Goal: Information Seeking & Learning: Learn about a topic

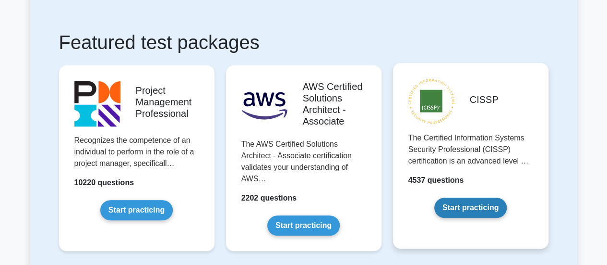
click at [468, 197] on link "Start practicing" at bounding box center [471, 207] width 72 height 20
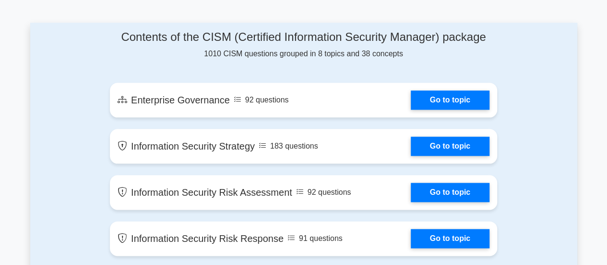
scroll to position [495, 0]
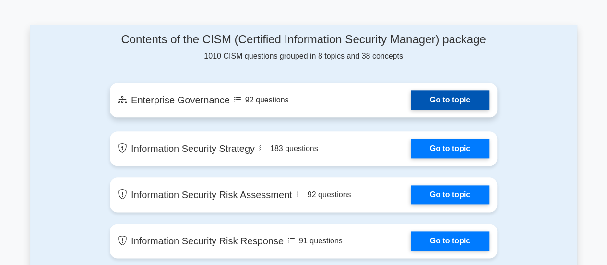
click at [435, 105] on link "Go to topic" at bounding box center [450, 99] width 79 height 19
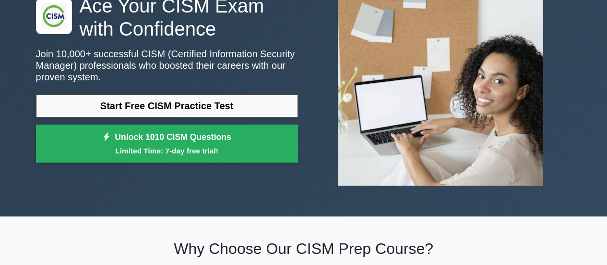
scroll to position [0, 0]
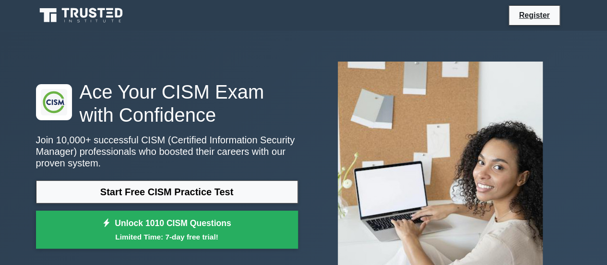
click at [67, 25] on link at bounding box center [82, 15] width 92 height 23
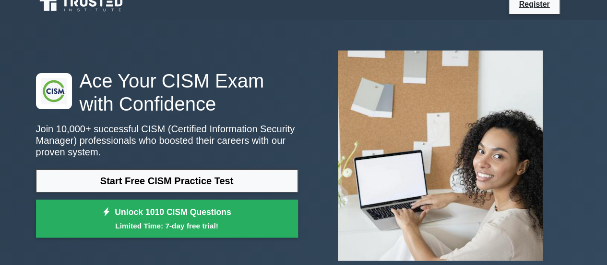
scroll to position [12, 0]
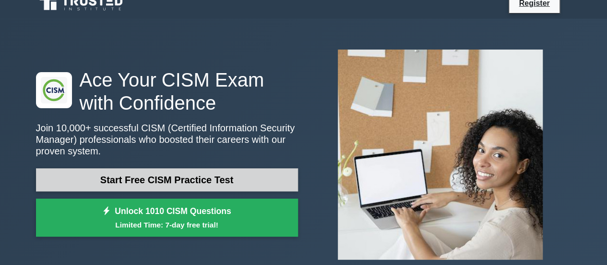
click at [150, 180] on link "Start Free CISM Practice Test" at bounding box center [167, 179] width 262 height 23
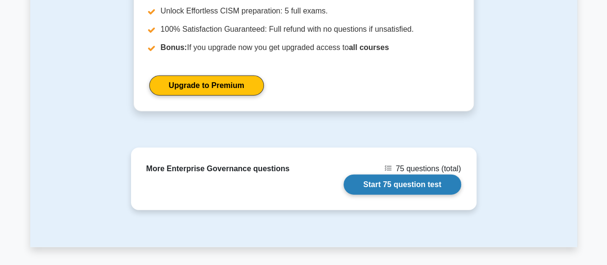
scroll to position [1137, 0]
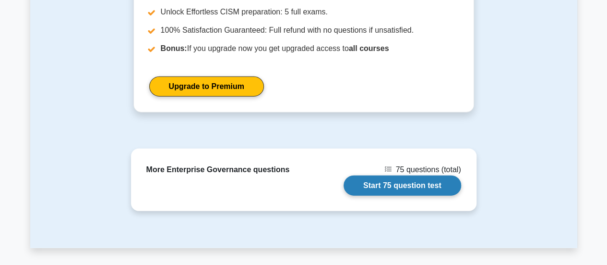
click at [393, 181] on link "Start 75 question test" at bounding box center [403, 185] width 118 height 20
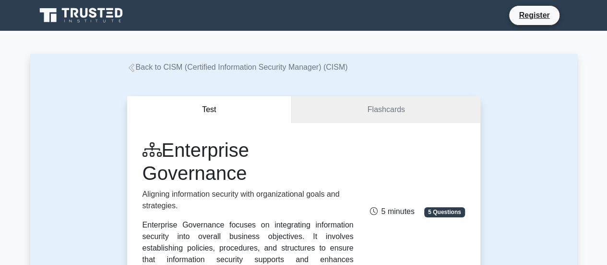
scroll to position [0, 0]
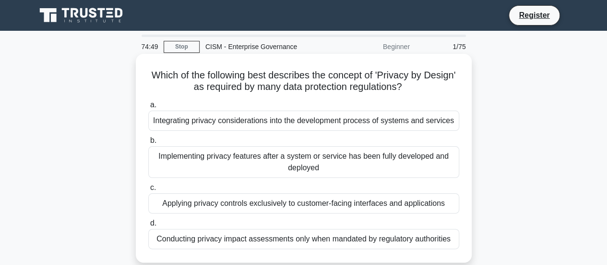
click at [287, 178] on div "a. Integrating privacy considerations into the development process of systems a…" at bounding box center [304, 174] width 323 height 154
click at [286, 160] on div "Implementing privacy features after a system or service has been fully develope…" at bounding box center [303, 162] width 311 height 32
click at [148, 144] on input "b. Implementing privacy features after a system or service has been fully devel…" at bounding box center [148, 140] width 0 height 6
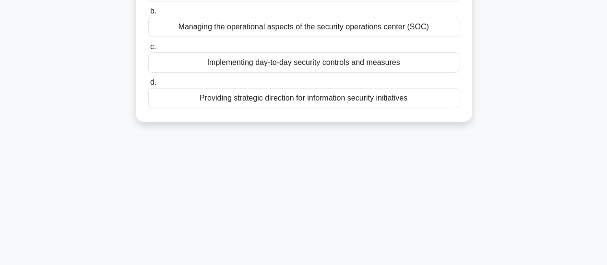
scroll to position [136, 0]
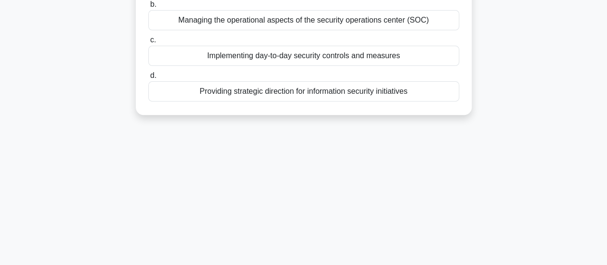
drag, startPoint x: 261, startPoint y: 103, endPoint x: 254, endPoint y: 90, distance: 14.6
click at [254, 90] on div "Which of the following best describes the role of a Security Steering Committee…" at bounding box center [304, 16] width 328 height 189
click at [254, 90] on div "Providing strategic direction for information security initiatives" at bounding box center [303, 91] width 311 height 20
click at [148, 79] on input "d. Providing strategic direction for information security initiatives" at bounding box center [148, 75] width 0 height 6
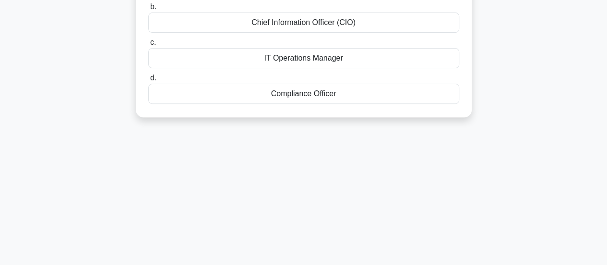
click at [254, 90] on div "a. Information Security Risk Manager b. Chief Information Officer (CIO) c. d." at bounding box center [304, 35] width 323 height 142
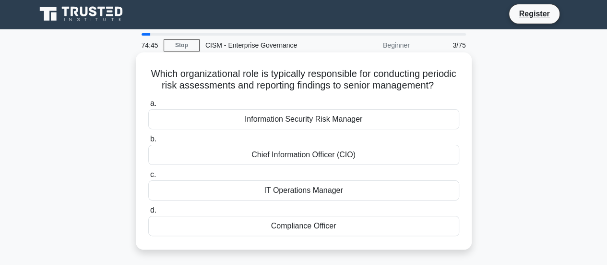
scroll to position [0, 0]
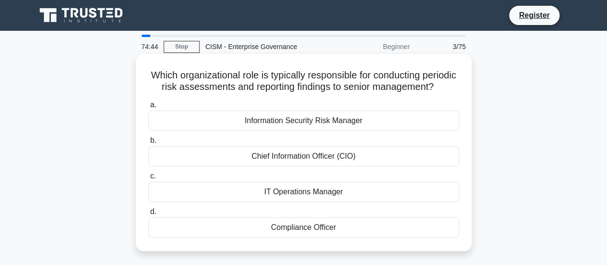
click at [255, 131] on div "Information Security Risk Manager" at bounding box center [303, 120] width 311 height 20
click at [148, 108] on input "a. Information Security Risk Manager" at bounding box center [148, 105] width 0 height 6
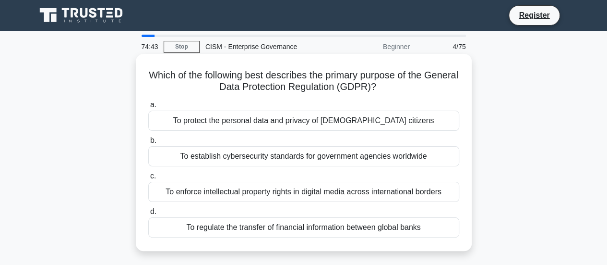
click at [255, 141] on label "b. To establish cybersecurity standards for government agencies worldwide" at bounding box center [303, 150] width 311 height 32
click at [148, 141] on input "b. To establish cybersecurity standards for government agencies worldwide" at bounding box center [148, 140] width 0 height 6
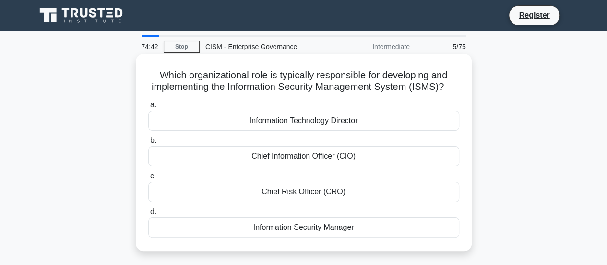
click at [264, 131] on div "Information Technology Director" at bounding box center [303, 120] width 311 height 20
click at [148, 108] on input "a. Information Technology Director" at bounding box center [148, 105] width 0 height 6
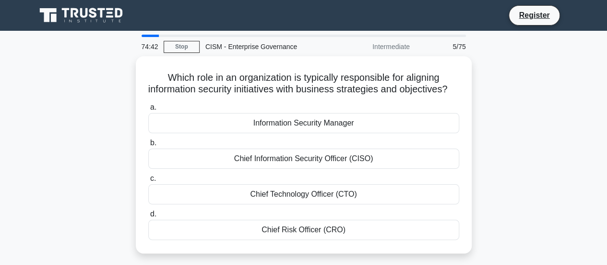
click at [264, 131] on div "Information Security Manager" at bounding box center [303, 123] width 311 height 20
click at [148, 110] on input "a. Information Security Manager" at bounding box center [148, 107] width 0 height 6
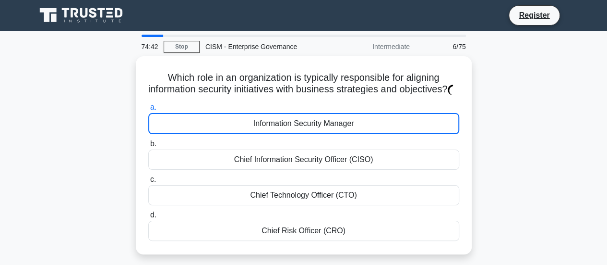
click at [264, 131] on div "Information Security Manager" at bounding box center [303, 123] width 311 height 21
click at [148, 110] on input "a. Information Security Manager" at bounding box center [148, 107] width 0 height 6
click at [264, 131] on div "Information Security Manager" at bounding box center [303, 123] width 311 height 21
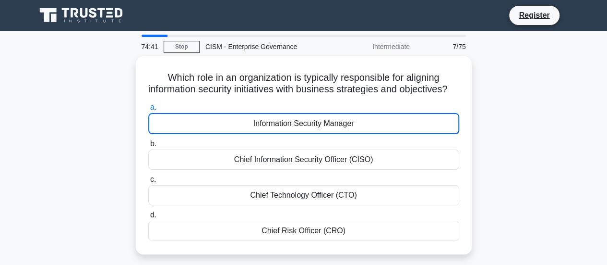
click at [148, 110] on input "a. Information Security Manager" at bounding box center [148, 107] width 0 height 6
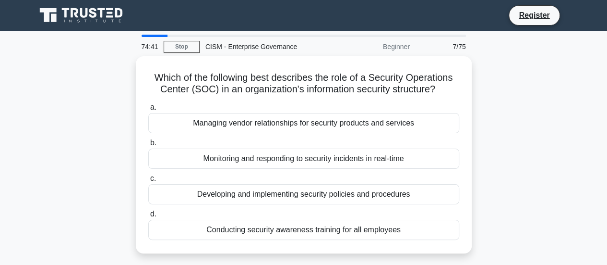
click at [264, 131] on div "Managing vendor relationships for security products and services" at bounding box center [303, 123] width 311 height 20
click at [148, 110] on input "a. Managing vendor relationships for security products and services" at bounding box center [148, 107] width 0 height 6
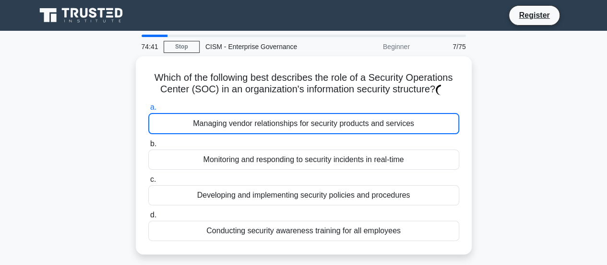
click at [264, 131] on div "Managing vendor relationships for security products and services" at bounding box center [303, 123] width 311 height 21
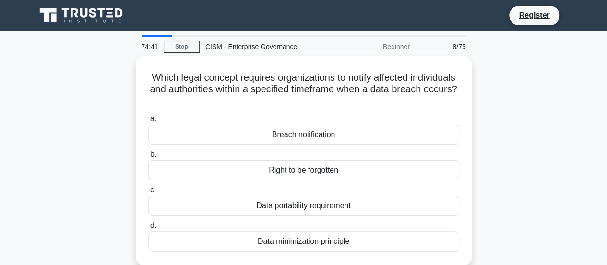
click at [264, 131] on div "Breach notification" at bounding box center [303, 134] width 311 height 20
click at [148, 122] on input "a. Breach notification" at bounding box center [148, 119] width 0 height 6
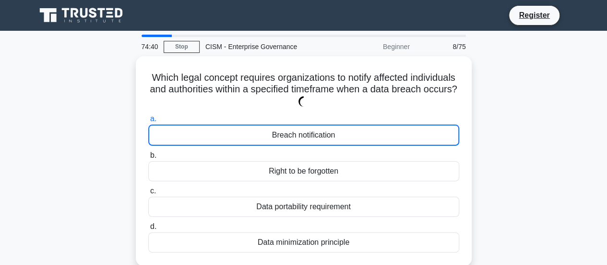
click at [264, 131] on div "Breach notification" at bounding box center [303, 134] width 311 height 21
click at [148, 122] on input "a. Breach notification" at bounding box center [148, 119] width 0 height 6
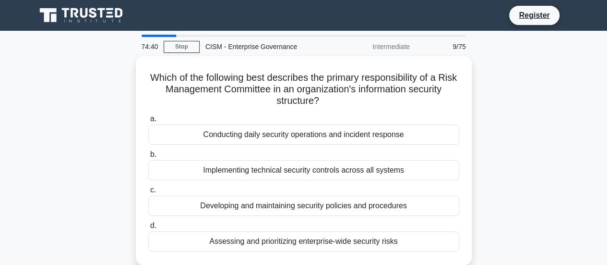
click at [264, 131] on div "Conducting daily security operations and incident response" at bounding box center [303, 134] width 311 height 20
click at [148, 122] on input "a. Conducting daily security operations and incident response" at bounding box center [148, 119] width 0 height 6
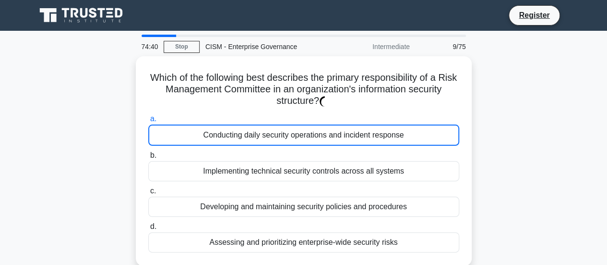
click at [264, 131] on div "Conducting daily security operations and incident response" at bounding box center [303, 134] width 311 height 21
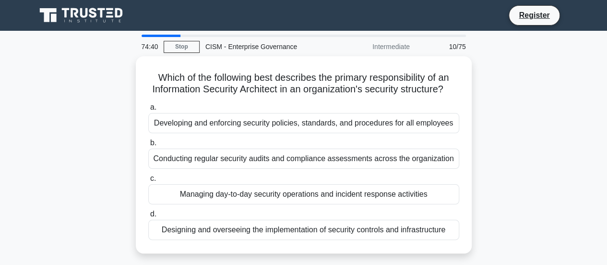
click at [264, 131] on div "Developing and enforcing security policies, standards, and procedures for all e…" at bounding box center [303, 123] width 311 height 20
click at [148, 110] on input "a. Developing and enforcing security policies, standards, and procedures for al…" at bounding box center [148, 107] width 0 height 6
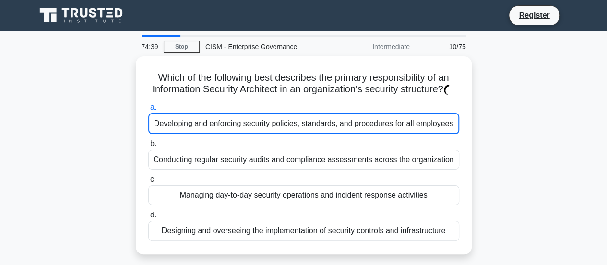
click at [264, 131] on div "Developing and enforcing security policies, standards, and procedures for all e…" at bounding box center [303, 123] width 311 height 21
click at [148, 110] on input "a. Developing and enforcing security policies, standards, and procedures for al…" at bounding box center [148, 107] width 0 height 6
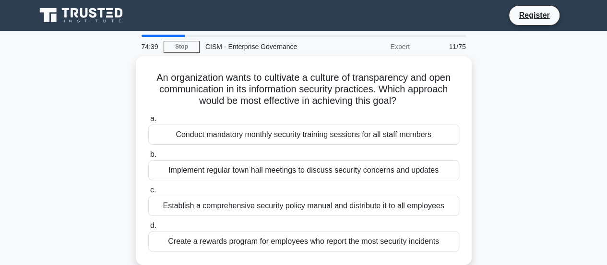
click at [264, 131] on div "Conduct mandatory monthly security training sessions for all staff members" at bounding box center [303, 134] width 311 height 20
click at [148, 122] on input "a. Conduct mandatory monthly security training sessions for all staff members" at bounding box center [148, 119] width 0 height 6
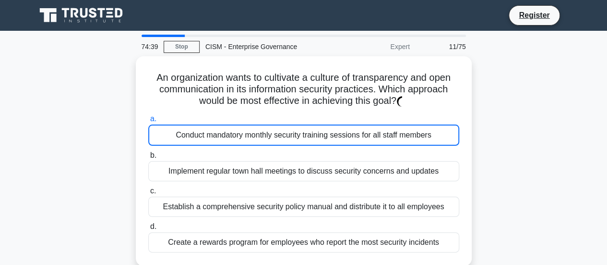
click at [264, 131] on div "Conduct mandatory monthly security training sessions for all staff members" at bounding box center [303, 134] width 311 height 21
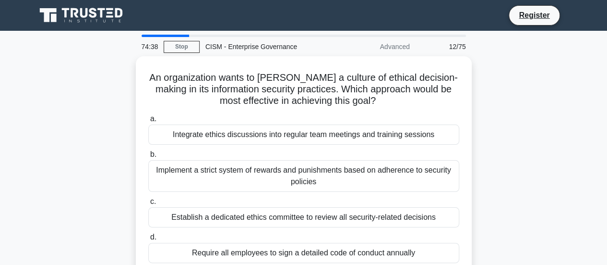
click at [264, 131] on div "Integrate ethics discussions into regular team meetings and training sessions" at bounding box center [303, 134] width 311 height 20
click at [148, 122] on input "a. Integrate ethics discussions into regular team meetings and training sessions" at bounding box center [148, 119] width 0 height 6
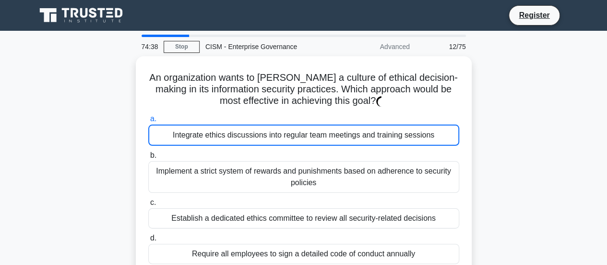
click at [264, 131] on div "Integrate ethics discussions into regular team meetings and training sessions" at bounding box center [303, 134] width 311 height 21
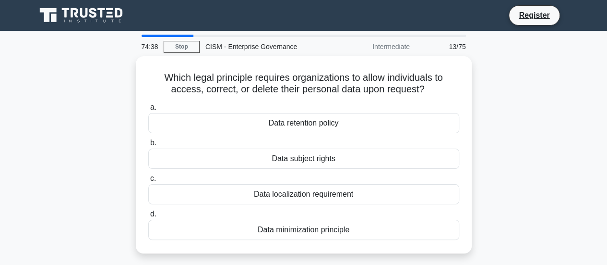
click at [264, 131] on div "Data retention policy" at bounding box center [303, 123] width 311 height 20
click at [148, 110] on input "a. Data retention policy" at bounding box center [148, 107] width 0 height 6
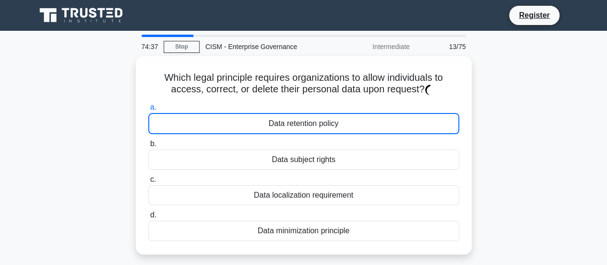
click at [264, 131] on div "Data retention policy" at bounding box center [303, 123] width 311 height 21
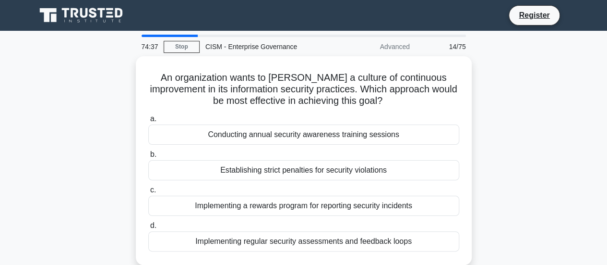
click at [264, 131] on div "Conducting annual security awareness training sessions" at bounding box center [303, 134] width 311 height 20
click at [148, 122] on input "a. Conducting annual security awareness training sessions" at bounding box center [148, 119] width 0 height 6
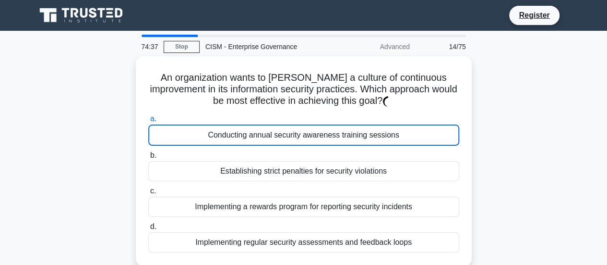
click at [264, 131] on div "Conducting annual security awareness training sessions" at bounding box center [303, 134] width 311 height 21
click at [148, 122] on input "a. Conducting annual security awareness training sessions" at bounding box center [148, 119] width 0 height 6
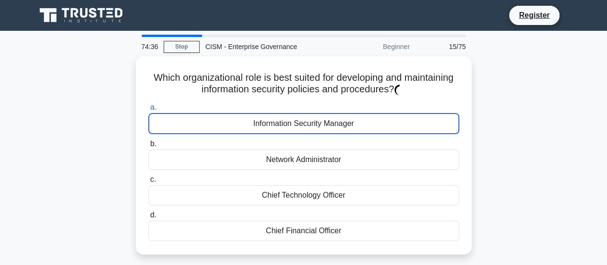
click at [264, 131] on div "Information Security Manager" at bounding box center [303, 123] width 311 height 21
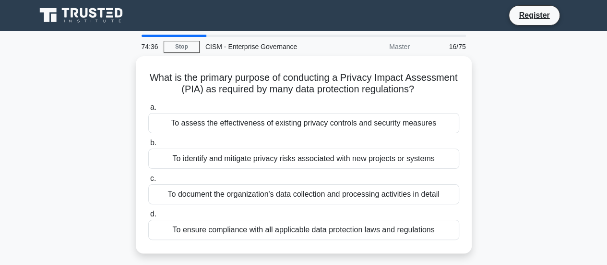
click at [264, 131] on div "To assess the effectiveness of existing privacy controls and security measures" at bounding box center [303, 123] width 311 height 20
click at [148, 110] on input "a. To assess the effectiveness of existing privacy controls and security measur…" at bounding box center [148, 107] width 0 height 6
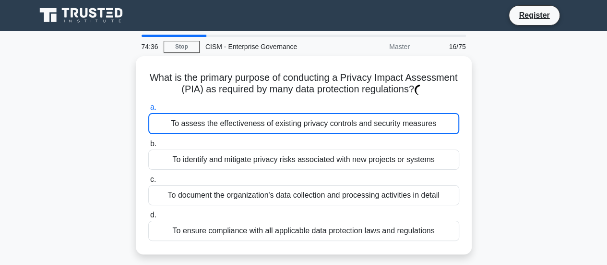
click at [264, 131] on div "To assess the effectiveness of existing privacy controls and security measures" at bounding box center [303, 123] width 311 height 21
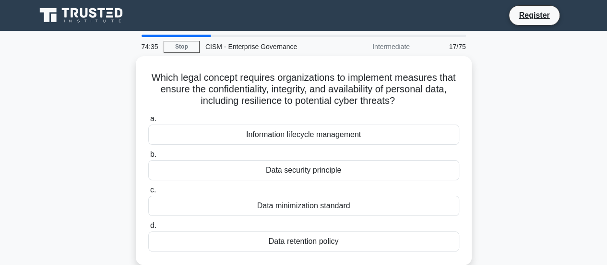
click at [264, 131] on div "Information lifecycle management" at bounding box center [303, 134] width 311 height 20
click at [148, 122] on input "a. Information lifecycle management" at bounding box center [148, 119] width 0 height 6
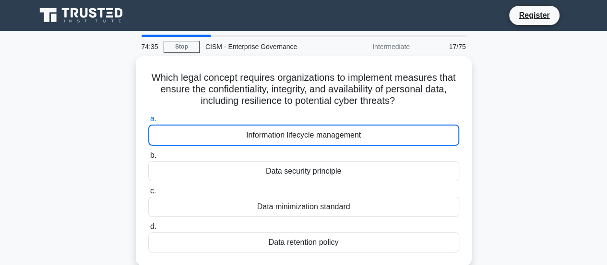
click at [264, 131] on div "Information lifecycle management" at bounding box center [303, 134] width 311 height 21
click at [148, 122] on input "a. Information lifecycle management" at bounding box center [148, 119] width 0 height 6
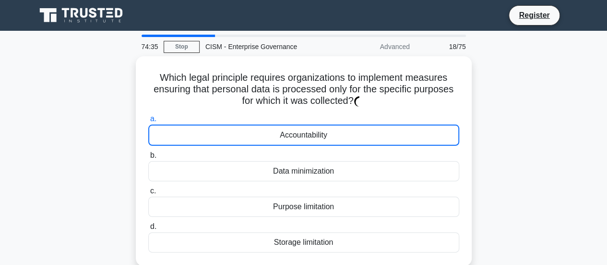
click at [264, 131] on div "Accountability" at bounding box center [303, 134] width 311 height 21
click at [148, 122] on input "a. Accountability" at bounding box center [148, 119] width 0 height 6
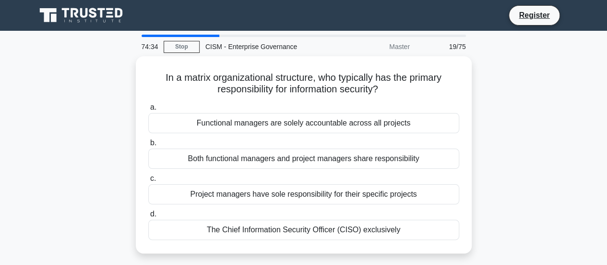
click at [264, 131] on div "Functional managers are solely accountable across all projects" at bounding box center [303, 123] width 311 height 20
click at [148, 110] on input "a. Functional managers are solely accountable across all projects" at bounding box center [148, 107] width 0 height 6
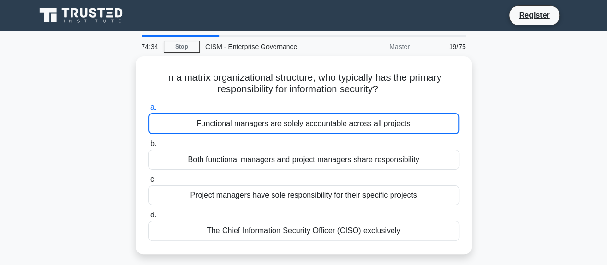
click at [264, 131] on div "Functional managers are solely accountable across all projects" at bounding box center [303, 123] width 311 height 21
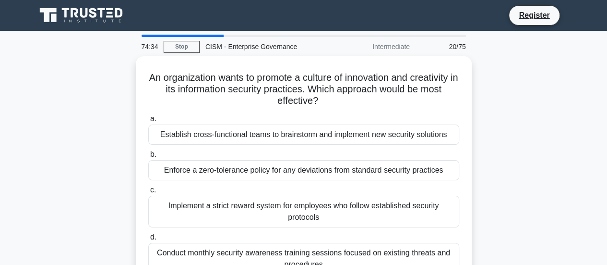
click at [264, 131] on div "Establish cross-functional teams to brainstorm and implement new security solut…" at bounding box center [303, 134] width 311 height 20
click at [148, 122] on input "a. Establish cross-functional teams to brainstorm and implement new security so…" at bounding box center [148, 119] width 0 height 6
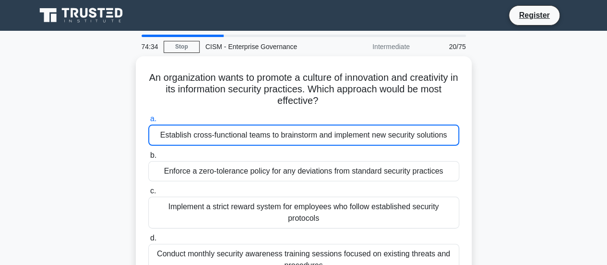
click at [264, 131] on div "Establish cross-functional teams to brainstorm and implement new security solut…" at bounding box center [303, 134] width 311 height 21
click at [148, 122] on input "a. Establish cross-functional teams to brainstorm and implement new security so…" at bounding box center [148, 119] width 0 height 6
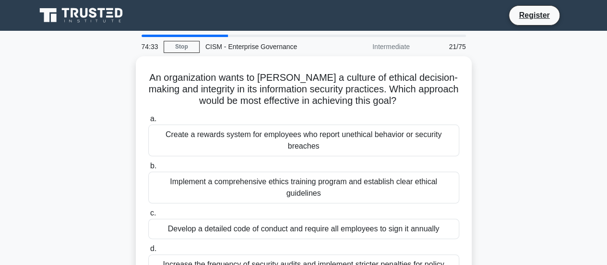
click at [264, 131] on div "Create a rewards system for employees who report unethical behavior or security…" at bounding box center [303, 140] width 311 height 32
click at [148, 122] on input "a. Create a rewards system for employees who report unethical behavior or secur…" at bounding box center [148, 119] width 0 height 6
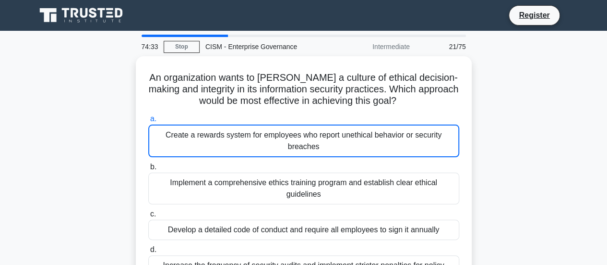
click at [264, 131] on div "Create a rewards system for employees who report unethical behavior or security…" at bounding box center [303, 140] width 311 height 33
click at [148, 122] on input "a. Create a rewards system for employees who report unethical behavior or secur…" at bounding box center [148, 119] width 0 height 6
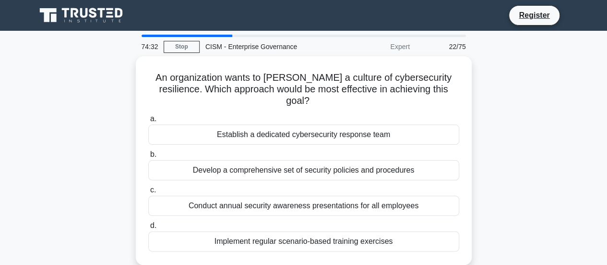
click at [264, 131] on div "Establish a dedicated cybersecurity response team" at bounding box center [303, 134] width 311 height 20
click at [148, 122] on input "a. Establish a dedicated cybersecurity response team" at bounding box center [148, 119] width 0 height 6
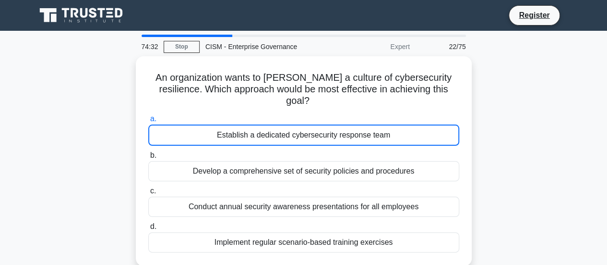
click at [264, 131] on div "Establish a dedicated cybersecurity response team" at bounding box center [303, 134] width 311 height 21
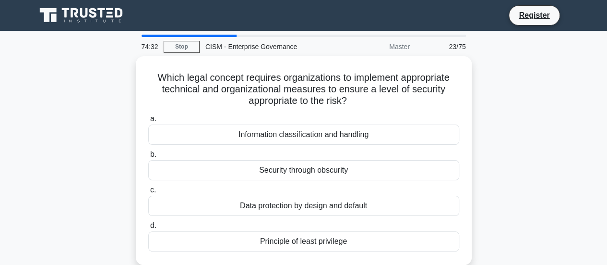
click at [264, 131] on div "Information classification and handling" at bounding box center [303, 134] width 311 height 20
click at [148, 122] on input "a. Information classification and handling" at bounding box center [148, 119] width 0 height 6
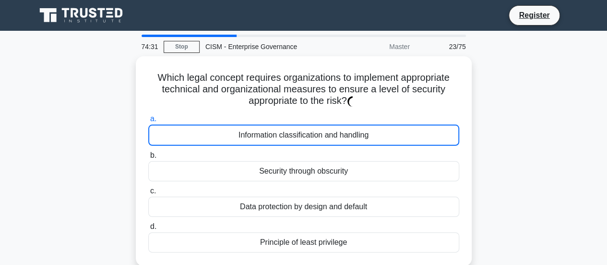
click at [264, 131] on div "Information classification and handling" at bounding box center [303, 134] width 311 height 21
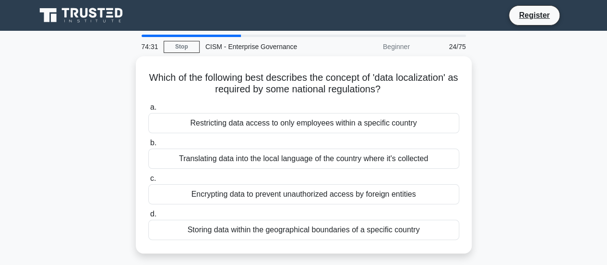
click at [264, 131] on div "Restricting data access to only employees within a specific country" at bounding box center [303, 123] width 311 height 20
click at [148, 110] on input "a. Restricting data access to only employees within a specific country" at bounding box center [148, 107] width 0 height 6
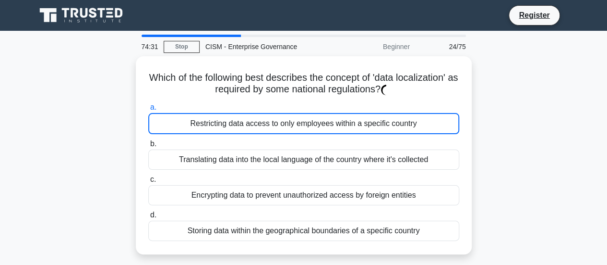
click at [264, 131] on div "Restricting data access to only employees within a specific country" at bounding box center [303, 123] width 311 height 21
click at [148, 110] on input "a. Restricting data access to only employees within a specific country" at bounding box center [148, 107] width 0 height 6
click at [264, 131] on div "Restricting data access to only employees within a specific country" at bounding box center [303, 123] width 311 height 21
click at [148, 110] on input "a. Restricting data access to only employees within a specific country" at bounding box center [148, 107] width 0 height 6
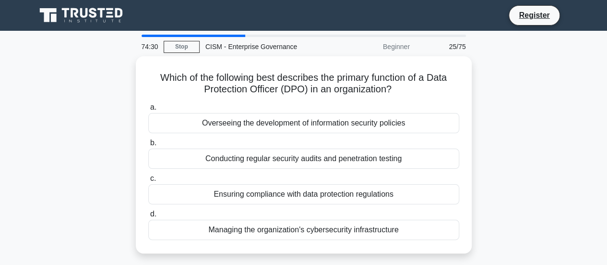
click at [264, 131] on div "Overseeing the development of information security policies" at bounding box center [303, 123] width 311 height 20
click at [148, 110] on input "a. Overseeing the development of information security policies" at bounding box center [148, 107] width 0 height 6
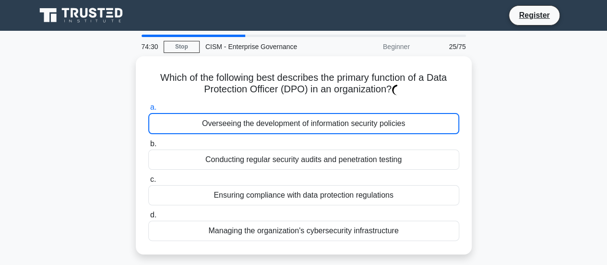
click at [264, 131] on div "Overseeing the development of information security policies" at bounding box center [303, 123] width 311 height 21
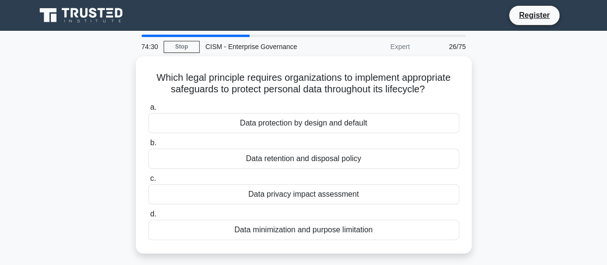
click at [264, 131] on div "Data protection by design and default" at bounding box center [303, 123] width 311 height 20
click at [148, 110] on input "a. Data protection by design and default" at bounding box center [148, 107] width 0 height 6
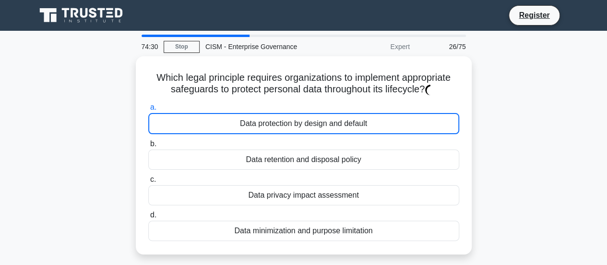
click at [264, 131] on div "Data protection by design and default" at bounding box center [303, 123] width 311 height 21
click at [148, 110] on input "a. Data protection by design and default" at bounding box center [148, 107] width 0 height 6
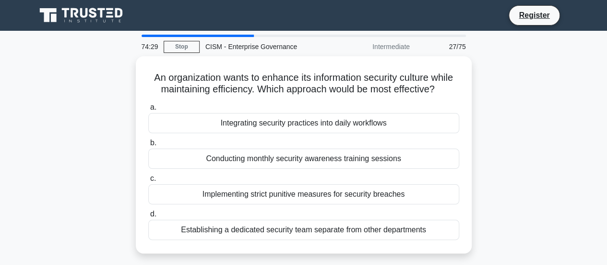
click at [264, 131] on div "Integrating security practices into daily workflows" at bounding box center [303, 123] width 311 height 20
click at [148, 110] on input "a. Integrating security practices into daily workflows" at bounding box center [148, 107] width 0 height 6
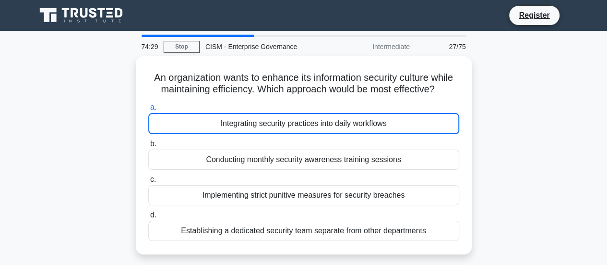
click at [264, 131] on div "Integrating security practices into daily workflows" at bounding box center [303, 123] width 311 height 21
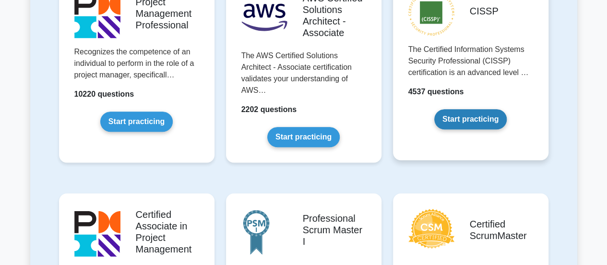
scroll to position [247, 0]
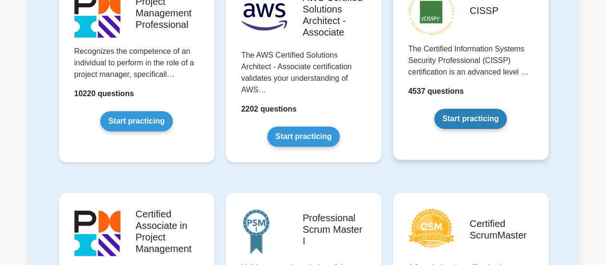
click at [454, 109] on link "Start practicing" at bounding box center [471, 119] width 72 height 20
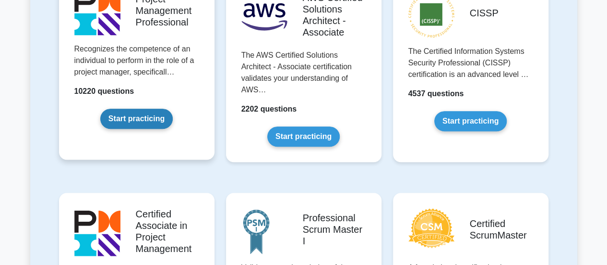
scroll to position [0, 0]
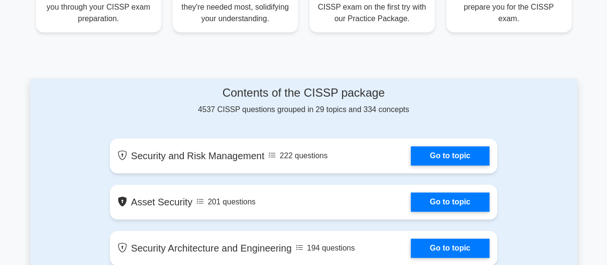
scroll to position [443, 0]
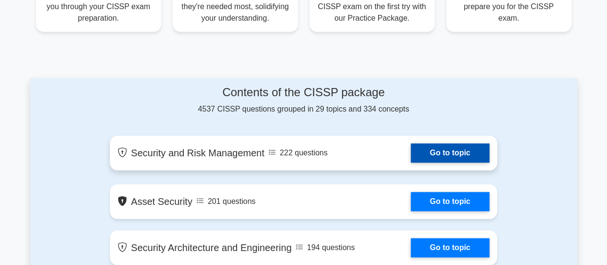
click at [443, 156] on link "Go to topic" at bounding box center [450, 152] width 79 height 19
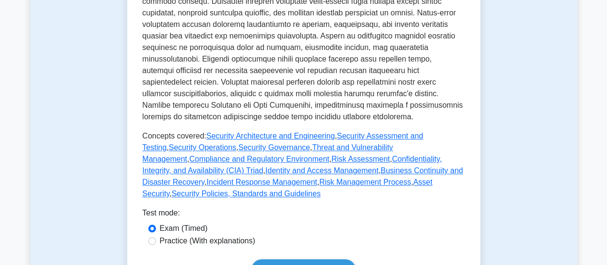
scroll to position [420, 0]
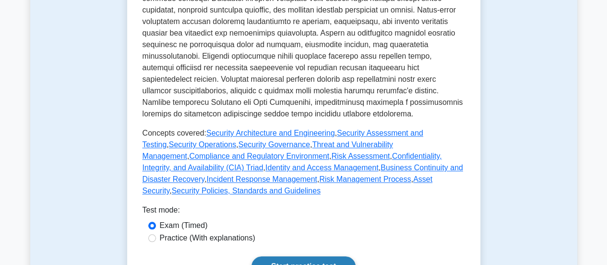
click at [273, 256] on link "Start practice test" at bounding box center [304, 266] width 104 height 20
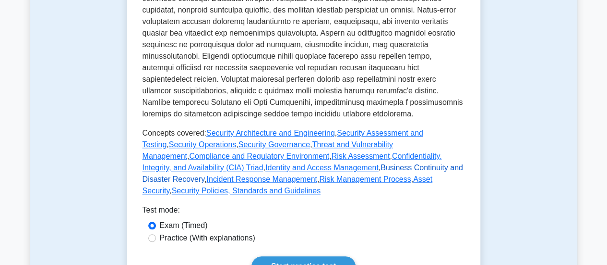
scroll to position [419, 0]
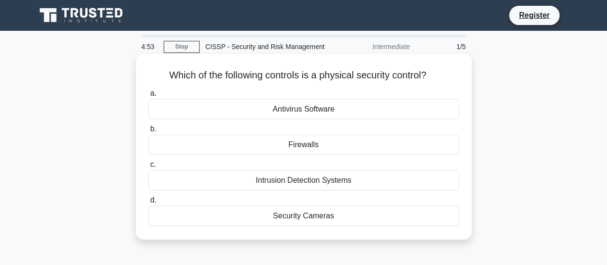
click at [285, 145] on div "Firewalls" at bounding box center [303, 144] width 311 height 20
click at [148, 132] on input "b. Firewalls" at bounding box center [148, 129] width 0 height 6
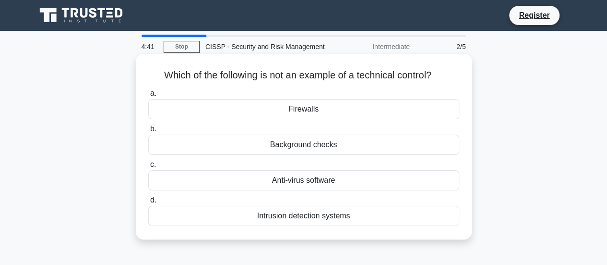
click at [300, 147] on div "Background checks" at bounding box center [303, 144] width 311 height 20
click at [148, 132] on input "b. Background checks" at bounding box center [148, 129] width 0 height 6
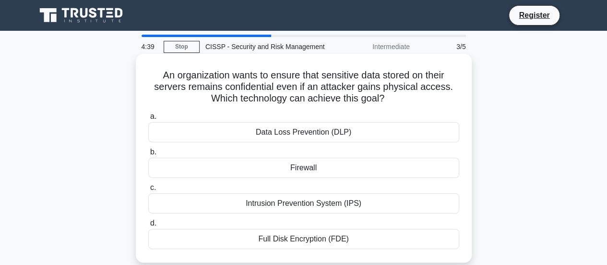
click at [306, 140] on div "Data Loss Prevention (DLP)" at bounding box center [303, 132] width 311 height 20
click at [148, 120] on input "a. Data Loss Prevention (DLP)" at bounding box center [148, 116] width 0 height 6
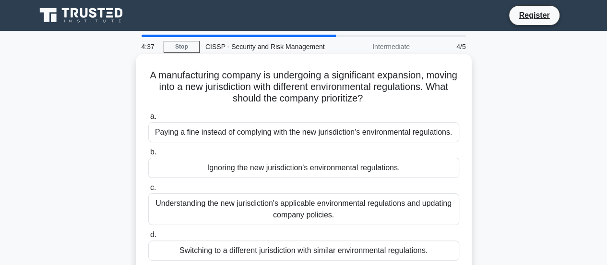
click at [301, 164] on div "Ignoring the new jurisdiction's environmental regulations." at bounding box center [303, 167] width 311 height 20
click at [148, 155] on input "b. Ignoring the new jurisdiction's environmental regulations." at bounding box center [148, 152] width 0 height 6
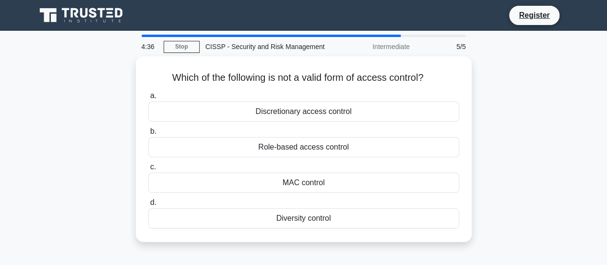
click at [301, 164] on label "c. MAC control" at bounding box center [303, 177] width 311 height 32
click at [148, 164] on input "c. MAC control" at bounding box center [148, 167] width 0 height 6
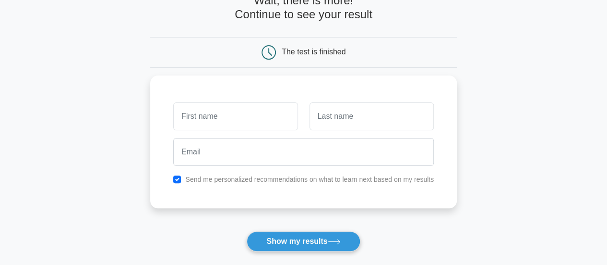
scroll to position [59, 0]
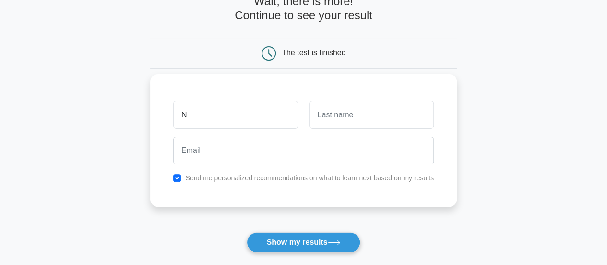
type input "N"
click at [354, 118] on input "text" at bounding box center [372, 115] width 124 height 28
type input "N"
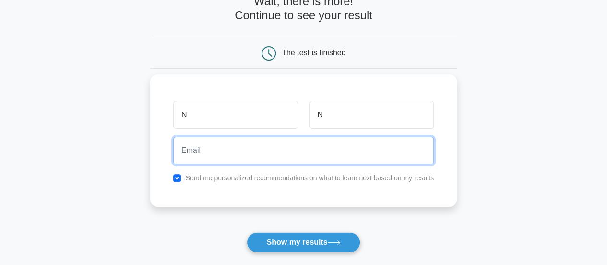
click at [290, 160] on input "email" at bounding box center [303, 150] width 261 height 28
type input "premoxaam79@oxaam.com"
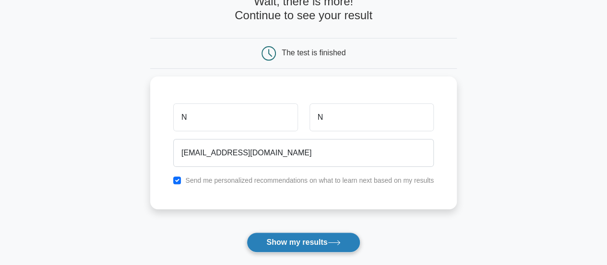
click at [304, 236] on button "Show my results" at bounding box center [303, 242] width 113 height 20
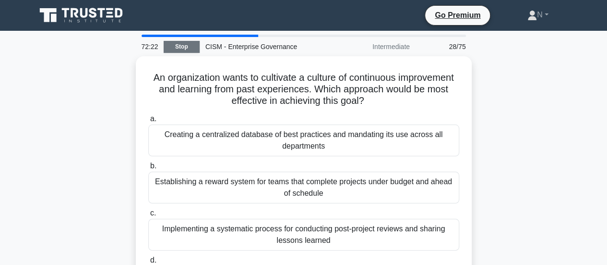
click at [179, 42] on link "Stop" at bounding box center [182, 47] width 36 height 12
click at [181, 45] on link "Stop" at bounding box center [182, 47] width 36 height 12
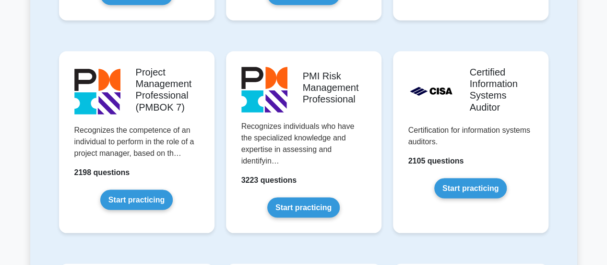
scroll to position [802, 0]
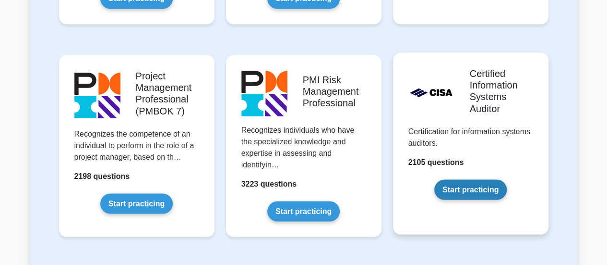
click at [469, 187] on link "Start practicing" at bounding box center [471, 189] width 72 height 20
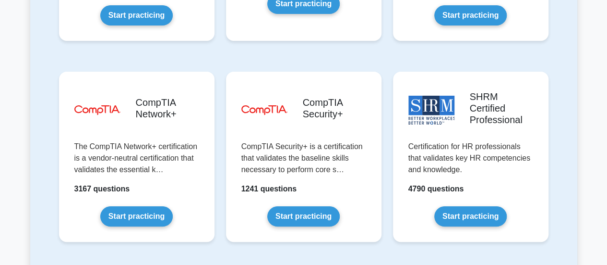
scroll to position [1842, 0]
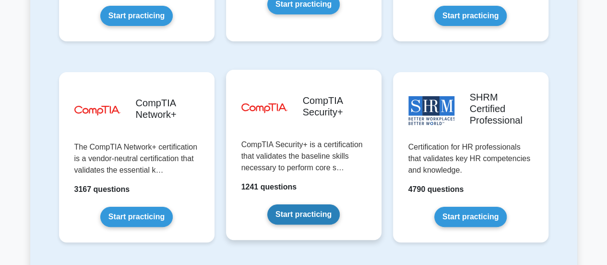
click at [310, 204] on link "Start practicing" at bounding box center [303, 214] width 72 height 20
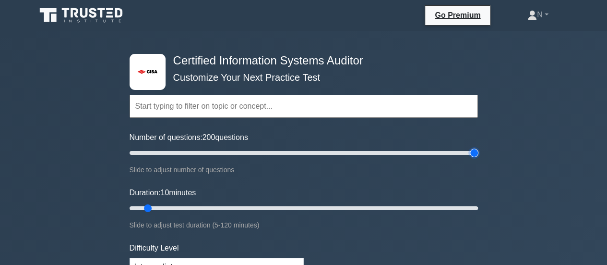
drag, startPoint x: 145, startPoint y: 154, endPoint x: 530, endPoint y: 160, distance: 385.1
type input "200"
click at [478, 158] on input "Number of questions: 200 questions" at bounding box center [304, 153] width 349 height 12
drag, startPoint x: 149, startPoint y: 204, endPoint x: 514, endPoint y: 203, distance: 364.4
type input "120"
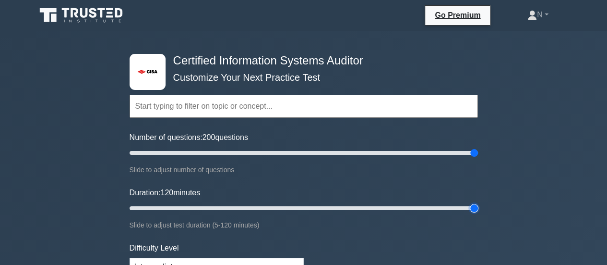
click at [478, 203] on input "Duration: 120 minutes" at bounding box center [304, 208] width 349 height 12
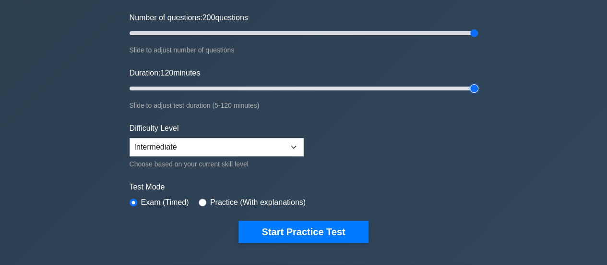
scroll to position [133, 0]
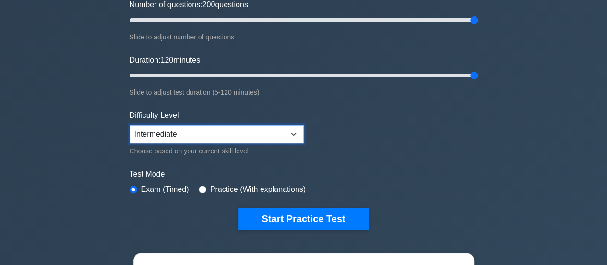
click at [261, 135] on select "Beginner Intermediate Expert" at bounding box center [217, 134] width 174 height 18
select select "expert"
click at [130, 125] on select "Beginner Intermediate Expert" at bounding box center [217, 134] width 174 height 18
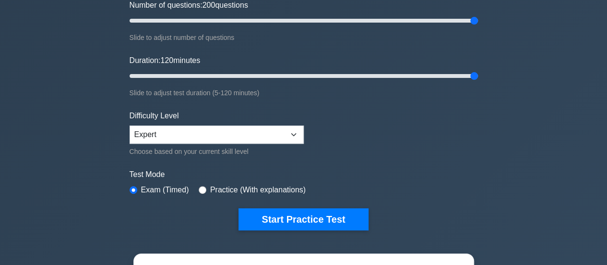
click at [216, 193] on div "Test Mode Exam (Timed) Practice (With explanations)" at bounding box center [304, 183] width 349 height 28
click at [195, 186] on div "Test Mode Exam (Timed) Practice (With explanations)" at bounding box center [304, 183] width 349 height 28
click at [201, 190] on input "radio" at bounding box center [203, 190] width 8 height 8
radio input "true"
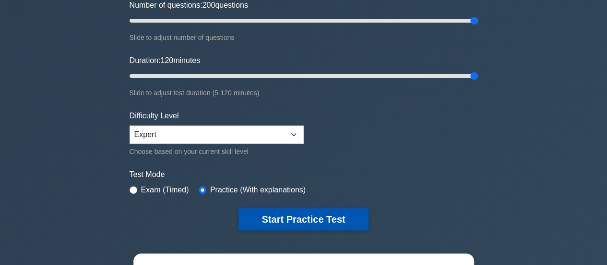
click at [274, 211] on button "Start Practice Test" at bounding box center [304, 219] width 130 height 22
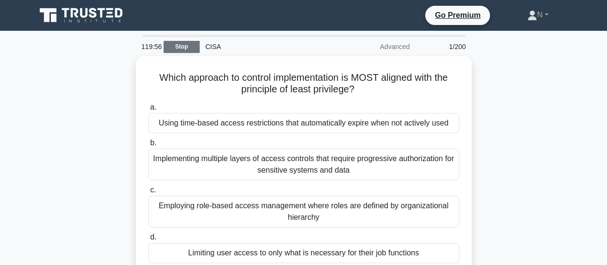
click at [182, 41] on link "Stop" at bounding box center [182, 47] width 36 height 12
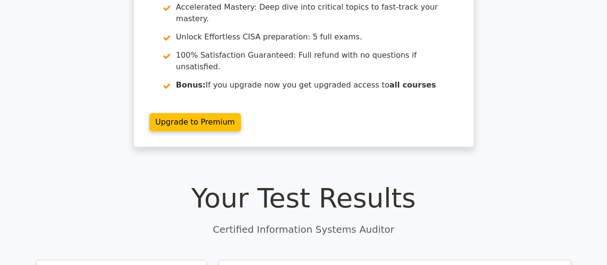
scroll to position [115, 0]
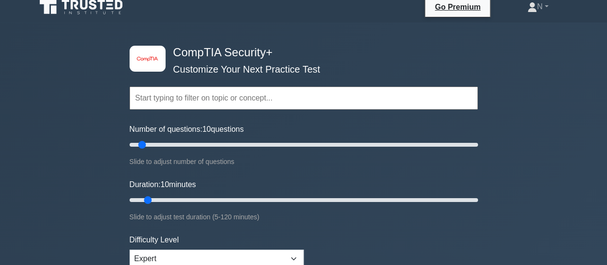
scroll to position [9, 0]
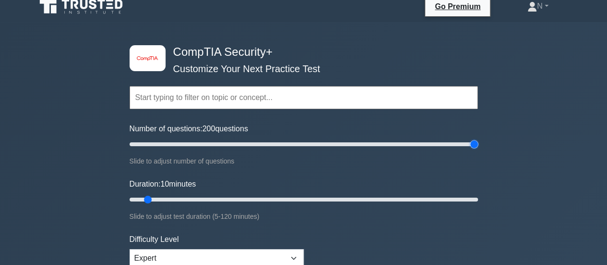
drag, startPoint x: 144, startPoint y: 141, endPoint x: 472, endPoint y: 135, distance: 328.9
type input "200"
click at [472, 138] on input "Number of questions: 200 questions" at bounding box center [304, 144] width 349 height 12
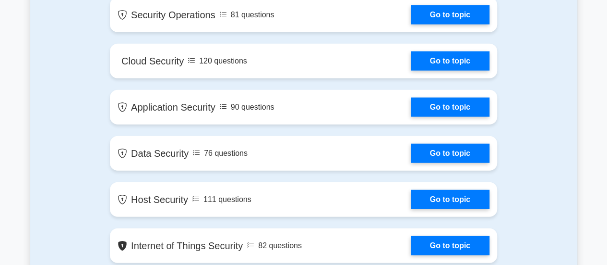
scroll to position [1125, 0]
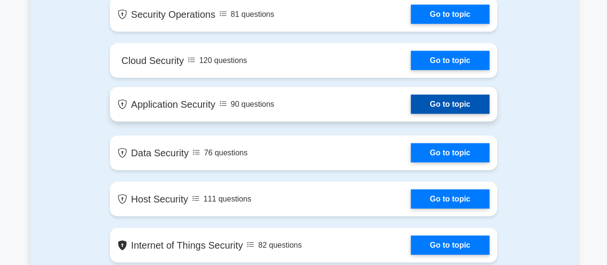
click at [411, 99] on link "Go to topic" at bounding box center [450, 104] width 79 height 19
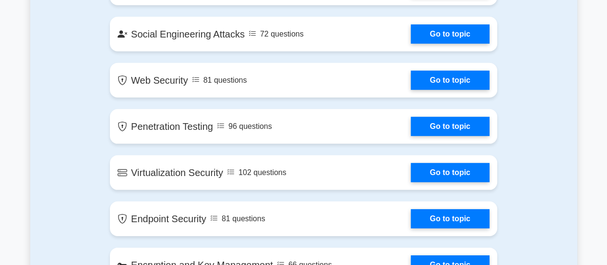
scroll to position [1381, 0]
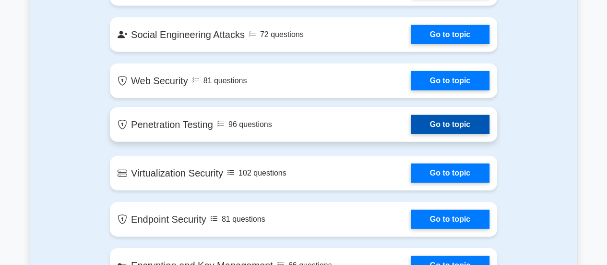
click at [411, 124] on link "Go to topic" at bounding box center [450, 124] width 79 height 19
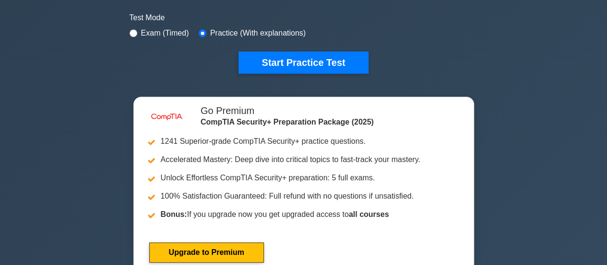
scroll to position [0, 0]
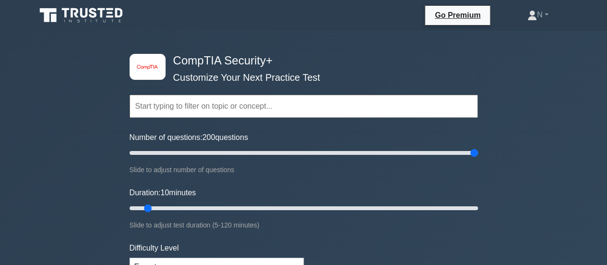
click at [267, 116] on input "text" at bounding box center [304, 106] width 349 height 23
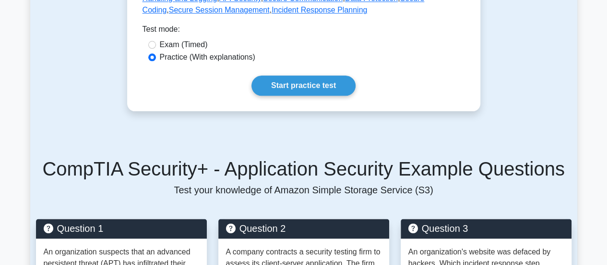
scroll to position [551, 0]
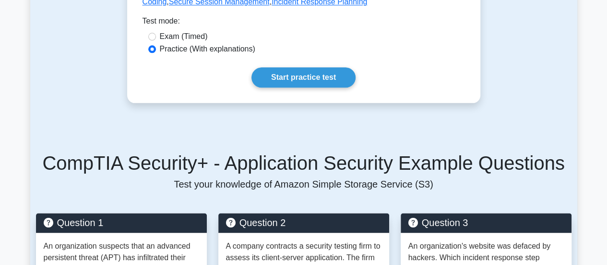
click at [170, 31] on label "Exam (Timed)" at bounding box center [184, 37] width 48 height 12
click at [156, 33] on input "Exam (Timed)" at bounding box center [152, 37] width 8 height 8
radio input "true"
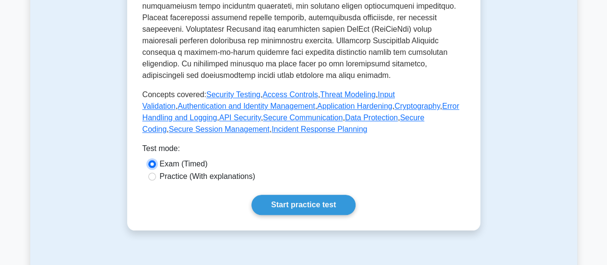
scroll to position [423, 0]
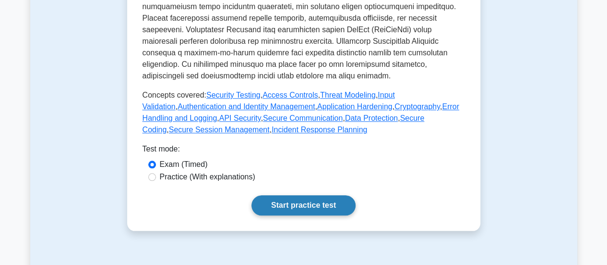
click at [268, 195] on link "Start practice test" at bounding box center [304, 205] width 104 height 20
click at [263, 91] on link "Access Controls" at bounding box center [291, 95] width 56 height 8
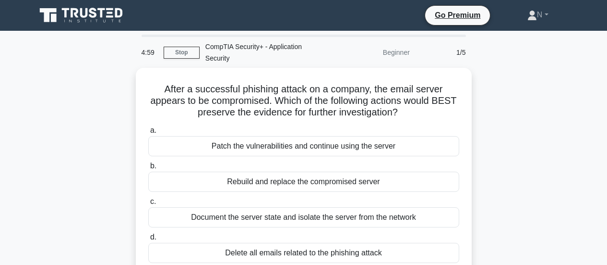
click at [268, 195] on label "c. Document the server state and isolate the server from the network" at bounding box center [303, 211] width 311 height 32
click at [148, 198] on input "c. Document the server state and isolate the server from the network" at bounding box center [148, 201] width 0 height 6
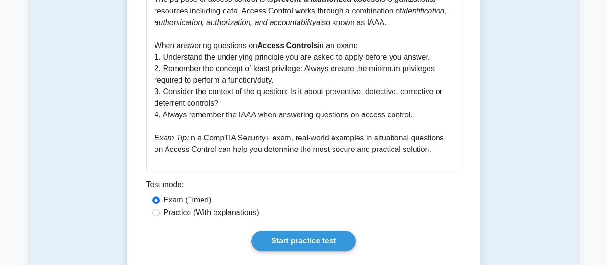
scroll to position [383, 0]
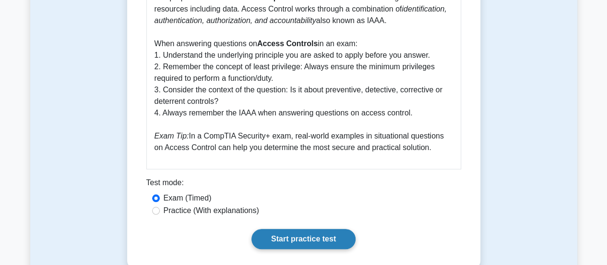
click at [278, 229] on link "Start practice test" at bounding box center [304, 239] width 104 height 20
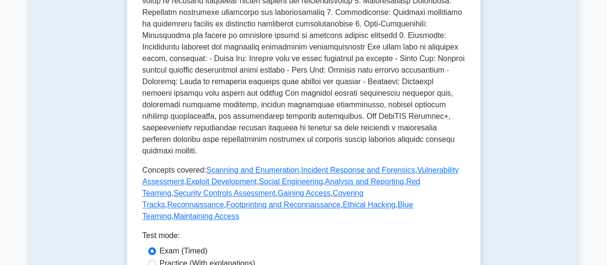
scroll to position [325, 0]
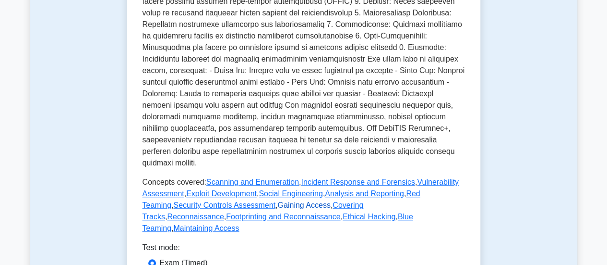
click at [278, 201] on link "Gaining Access" at bounding box center [304, 205] width 53 height 8
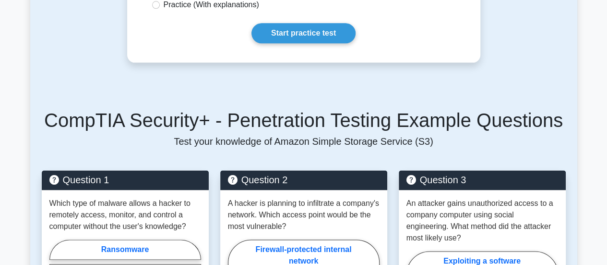
scroll to position [580, 0]
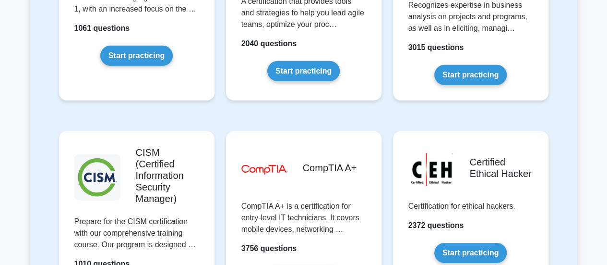
scroll to position [1284, 0]
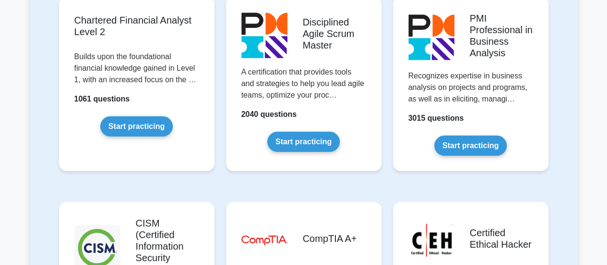
click at [132, 116] on link "Start practicing" at bounding box center [136, 126] width 72 height 20
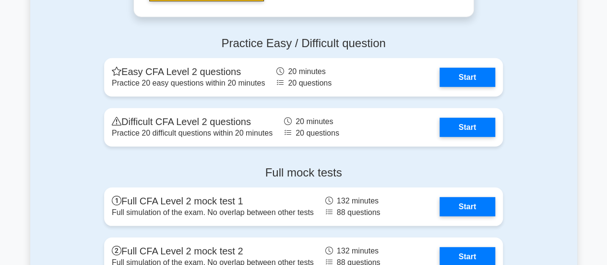
scroll to position [1295, 0]
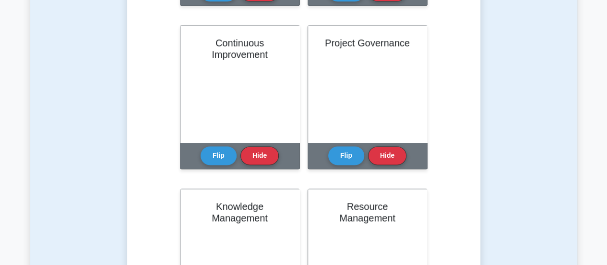
scroll to position [544, 0]
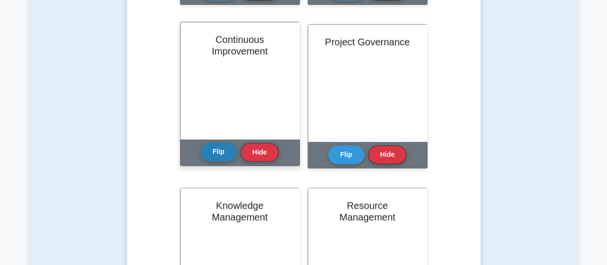
click at [222, 157] on button "Flip" at bounding box center [219, 151] width 36 height 19
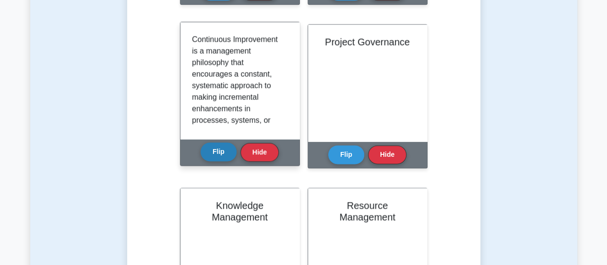
click at [222, 157] on button "Flip" at bounding box center [219, 151] width 36 height 19
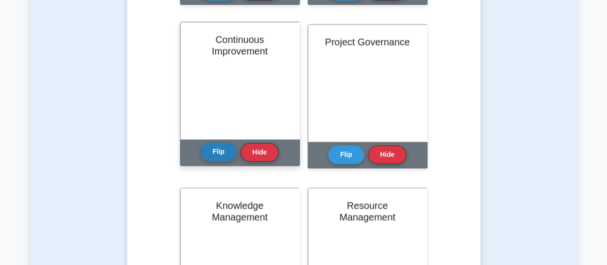
click at [222, 157] on button "Flip" at bounding box center [219, 151] width 36 height 19
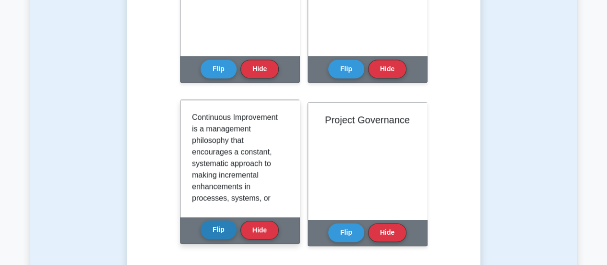
scroll to position [466, 0]
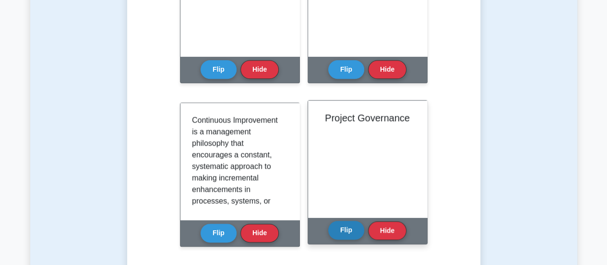
click at [349, 225] on button "Flip" at bounding box center [346, 229] width 36 height 19
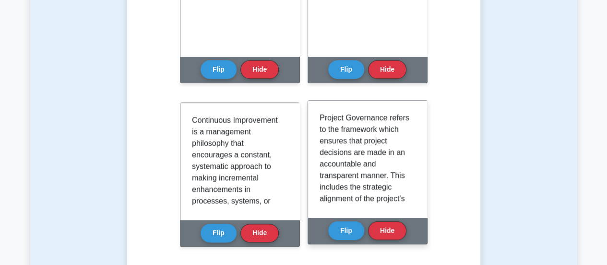
click at [383, 176] on p "Project Governance refers to the framework which ensures that project decisions…" at bounding box center [366, 262] width 92 height 300
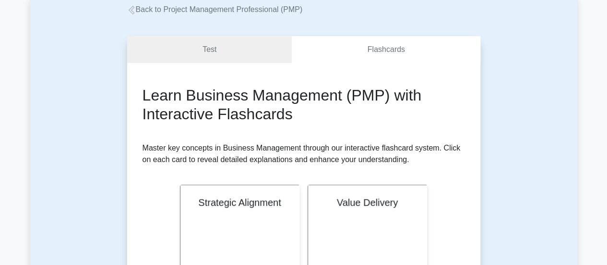
scroll to position [57, 0]
click at [368, 49] on link "Flashcards" at bounding box center [386, 49] width 188 height 27
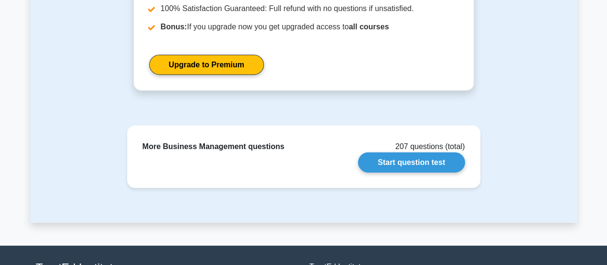
scroll to position [1314, 0]
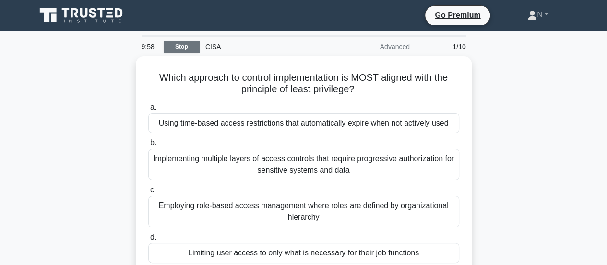
click at [192, 49] on link "Stop" at bounding box center [182, 47] width 36 height 12
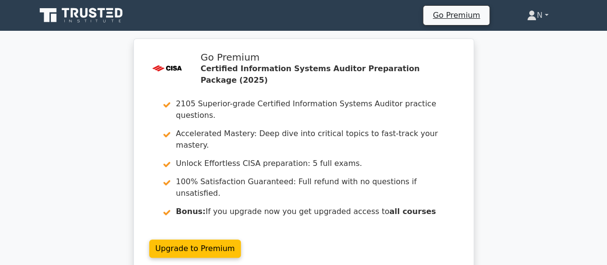
click at [540, 6] on link "N" at bounding box center [537, 15] width 67 height 19
click at [525, 34] on link "Profile" at bounding box center [543, 37] width 76 height 15
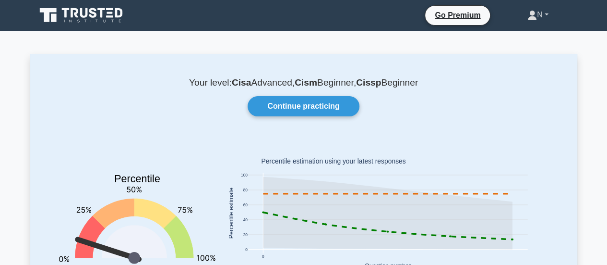
click at [519, 19] on link "N" at bounding box center [538, 14] width 67 height 19
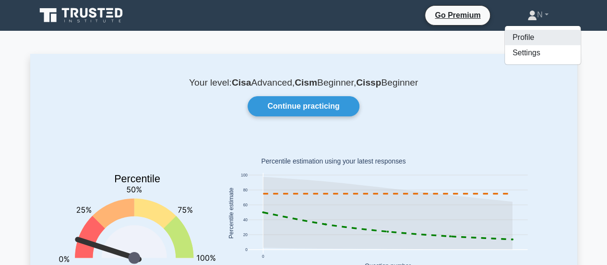
click at [514, 40] on link "Profile" at bounding box center [543, 37] width 76 height 15
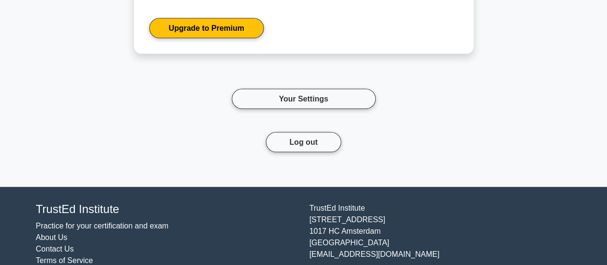
scroll to position [1010, 0]
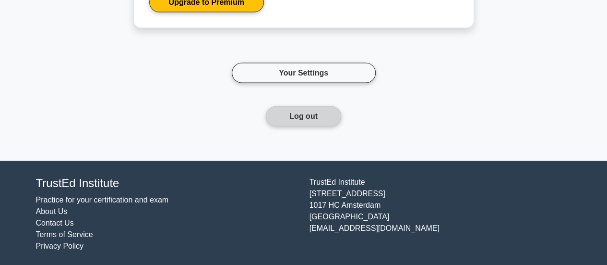
click at [295, 118] on button "Log out" at bounding box center [303, 116] width 75 height 20
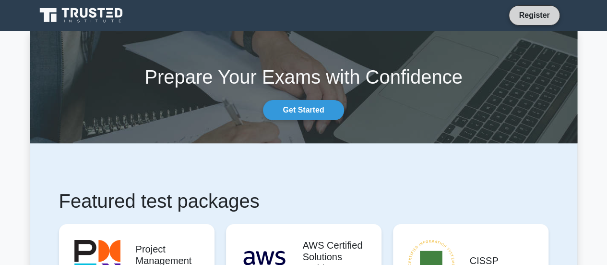
click at [542, 12] on link "Register" at bounding box center [534, 15] width 42 height 12
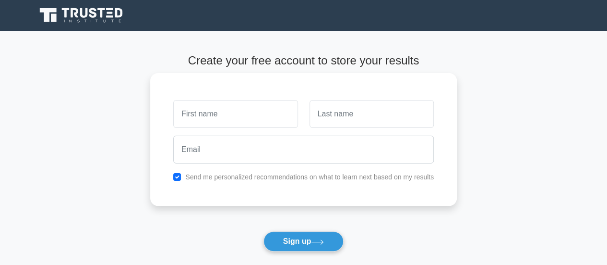
click at [258, 110] on input "text" at bounding box center [235, 114] width 124 height 28
click at [317, 120] on input "text" at bounding box center [372, 114] width 124 height 28
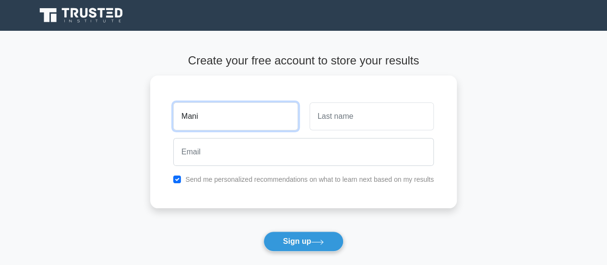
drag, startPoint x: 270, startPoint y: 120, endPoint x: 89, endPoint y: 96, distance: 182.1
click at [89, 96] on main "Create your free account to store your results Mani Send me personalized recomm…" at bounding box center [303, 174] width 607 height 286
type input "c"
type input "Mani"
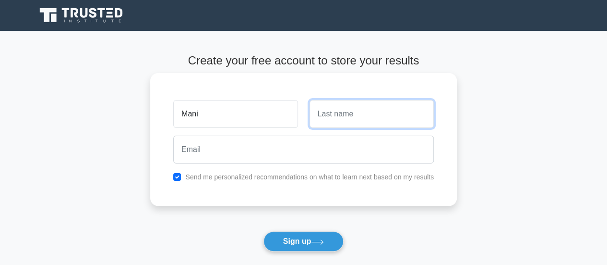
click at [351, 119] on input "text" at bounding box center [372, 114] width 124 height 28
type input "N"
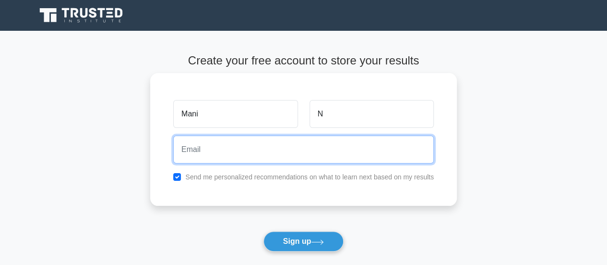
click at [288, 155] on input "email" at bounding box center [303, 149] width 261 height 28
type input "premoxaam69@oxaam.com"
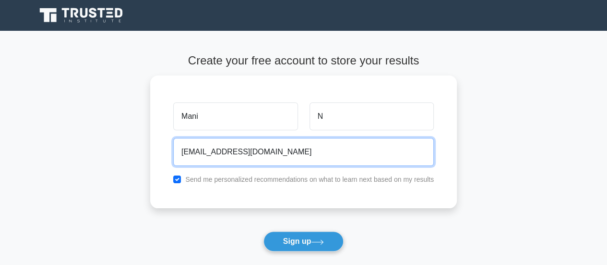
drag, startPoint x: 283, startPoint y: 152, endPoint x: 127, endPoint y: 144, distance: 156.2
click at [127, 144] on main "Create your free account to store your results Mani N premoxaam69@oxaam.com Sen…" at bounding box center [303, 174] width 607 height 286
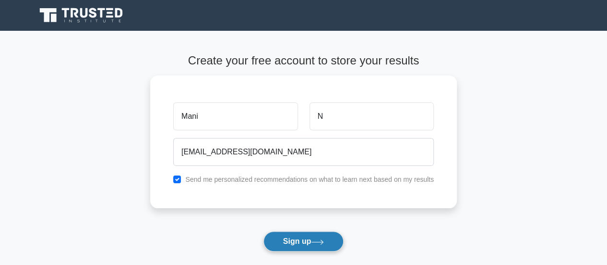
click at [300, 233] on button "Sign up" at bounding box center [304, 241] width 81 height 20
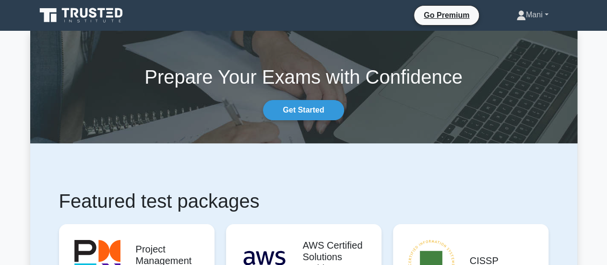
click at [527, 22] on link "Mani" at bounding box center [533, 14] width 78 height 19
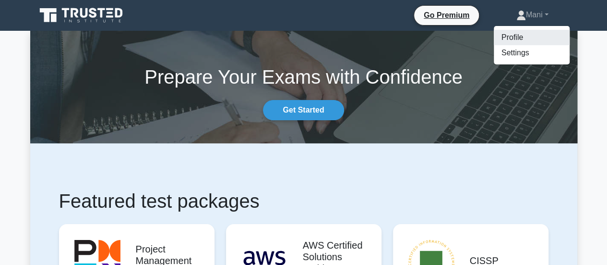
click at [515, 38] on link "Profile" at bounding box center [532, 37] width 76 height 15
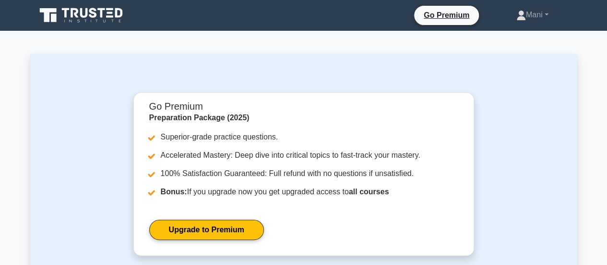
click at [85, 13] on icon at bounding box center [82, 15] width 92 height 18
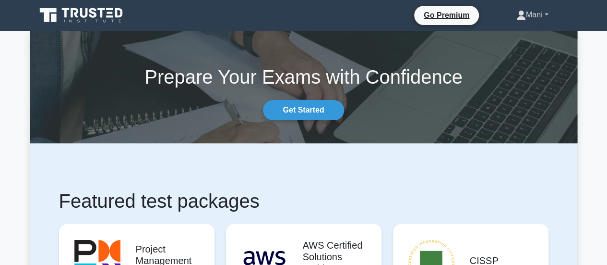
click at [524, 23] on link "Mani" at bounding box center [533, 14] width 78 height 19
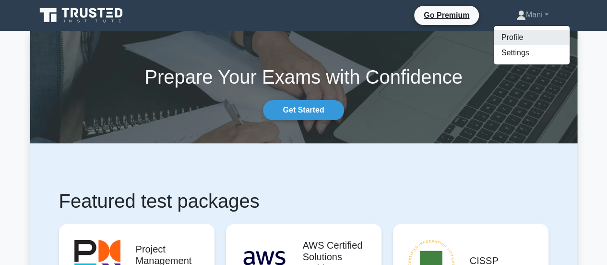
click at [515, 34] on link "Profile" at bounding box center [532, 37] width 76 height 15
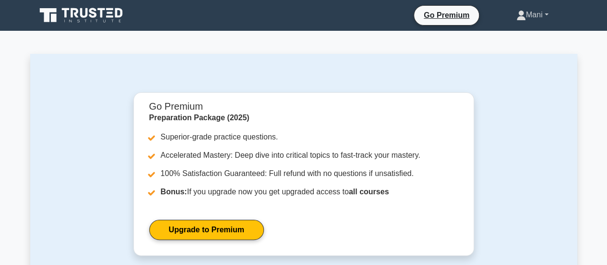
click at [531, 24] on link "Mani" at bounding box center [533, 14] width 78 height 19
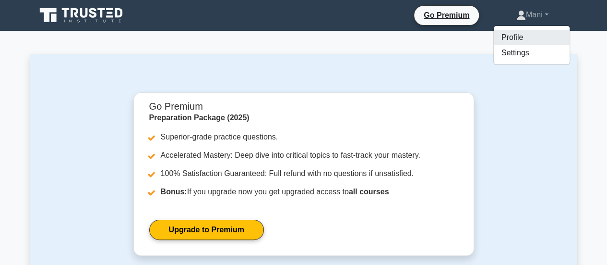
click at [522, 36] on link "Profile" at bounding box center [532, 37] width 76 height 15
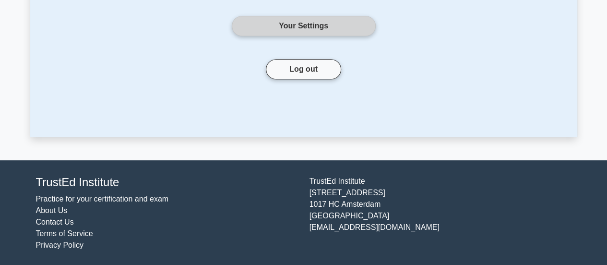
click at [312, 29] on link "Your Settings" at bounding box center [304, 26] width 144 height 20
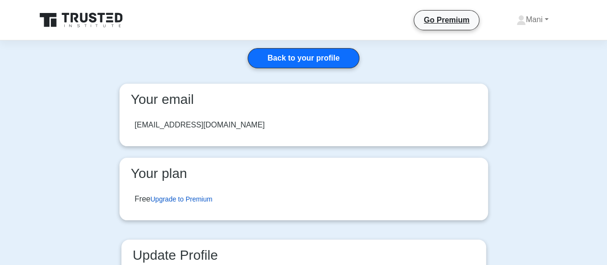
click at [197, 196] on link "Upgrade to Premium" at bounding box center [181, 199] width 62 height 8
click at [518, 27] on link "Mani" at bounding box center [533, 19] width 78 height 19
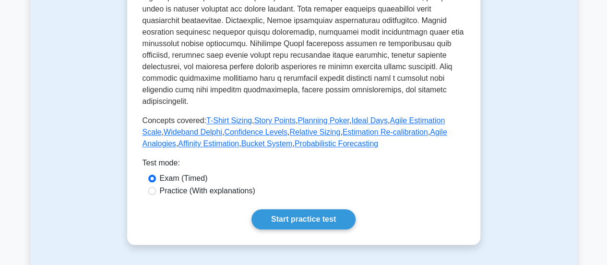
scroll to position [400, 0]
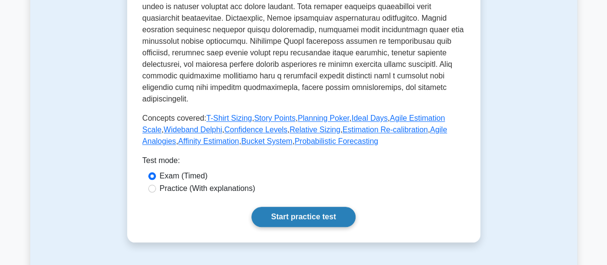
click at [300, 206] on link "Start practice test" at bounding box center [304, 216] width 104 height 20
